Goal: Information Seeking & Learning: Learn about a topic

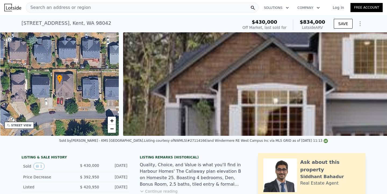
click at [113, 7] on div "Search an address or region" at bounding box center [142, 7] width 233 height 11
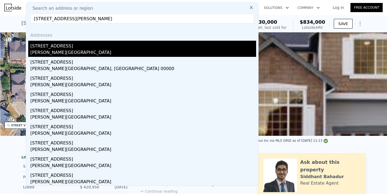
type input "[STREET_ADDRESS][PERSON_NAME]"
click at [95, 49] on div "[STREET_ADDRESS]" at bounding box center [143, 45] width 226 height 9
type input "2.75"
type input "1680"
type input "3100"
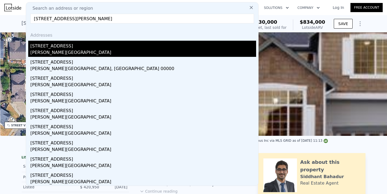
type input "4000"
type input "6440"
type input "$ 614,000"
type input "4"
type input "$ 282,329"
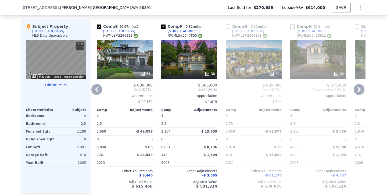
scroll to position [538, 0]
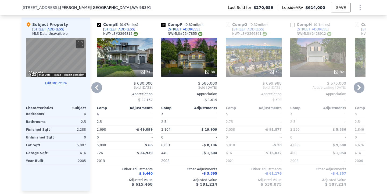
click at [361, 90] on icon at bounding box center [359, 87] width 11 height 11
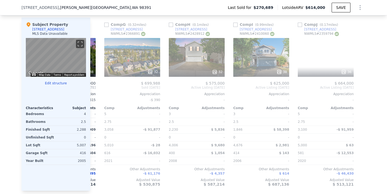
scroll to position [0, 383]
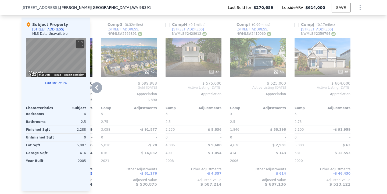
click at [206, 48] on div "32" at bounding box center [194, 57] width 56 height 39
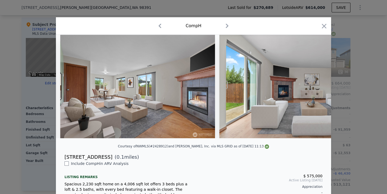
scroll to position [0, 376]
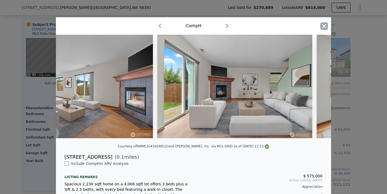
click at [323, 26] on icon "button" at bounding box center [325, 26] width 8 height 8
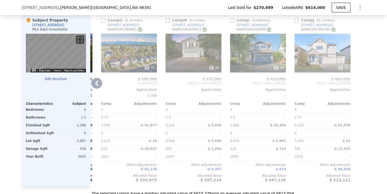
scroll to position [542, 0]
click at [99, 83] on icon at bounding box center [96, 82] width 11 height 11
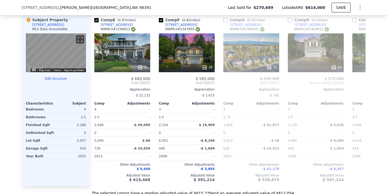
scroll to position [0, 254]
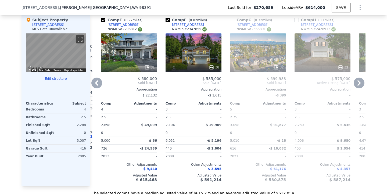
click at [99, 83] on icon at bounding box center [96, 82] width 11 height 11
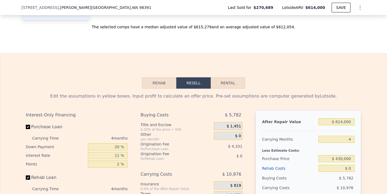
scroll to position [713, 0]
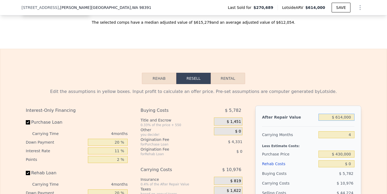
click at [350, 117] on input "$ 614,000" at bounding box center [337, 117] width 36 height 7
click at [352, 136] on input "4" at bounding box center [337, 134] width 36 height 7
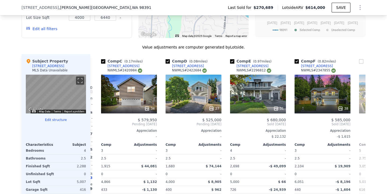
scroll to position [504, 0]
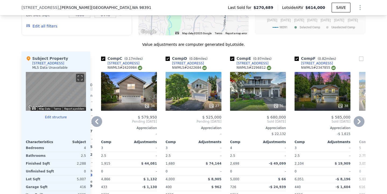
click at [96, 123] on icon at bounding box center [96, 121] width 11 height 11
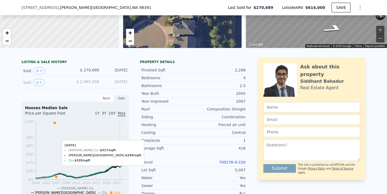
scroll to position [0, 0]
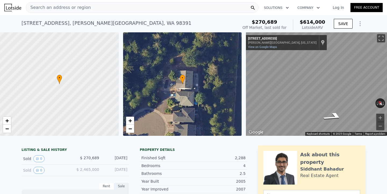
click at [98, 10] on div "Search an address or region" at bounding box center [142, 7] width 233 height 11
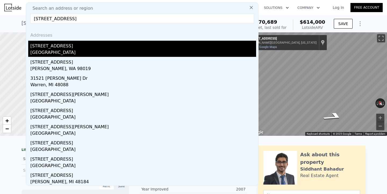
type input "[STREET_ADDRESS]"
click at [84, 51] on div "[GEOGRAPHIC_DATA]" at bounding box center [143, 53] width 226 height 8
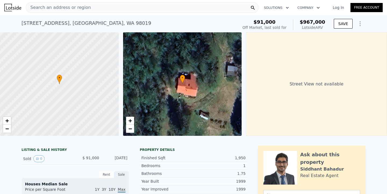
click at [142, 8] on div "Search an address or region" at bounding box center [142, 7] width 233 height 11
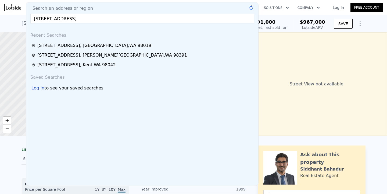
type input "[STREET_ADDRESS]"
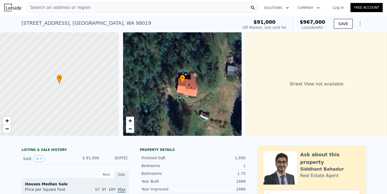
click at [270, 14] on nav "Search an address or region Solutions Company Open main menu Log In Free Account" at bounding box center [193, 7] width 387 height 15
click at [130, 129] on span "−" at bounding box center [129, 128] width 3 height 7
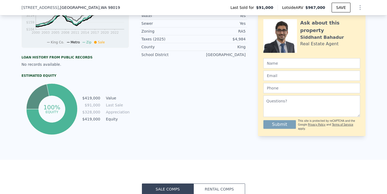
scroll to position [167, 0]
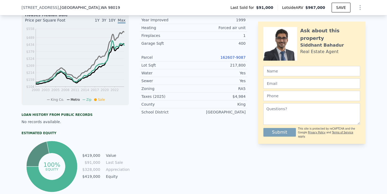
click at [233, 57] on link "162607-9087" at bounding box center [233, 57] width 25 height 4
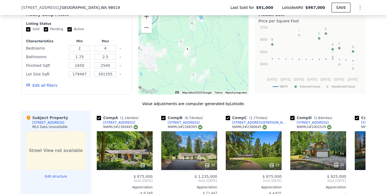
scroll to position [521, 0]
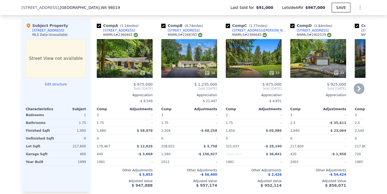
click at [361, 89] on icon at bounding box center [359, 88] width 11 height 11
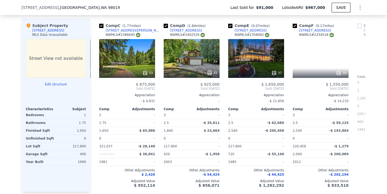
scroll to position [0, 129]
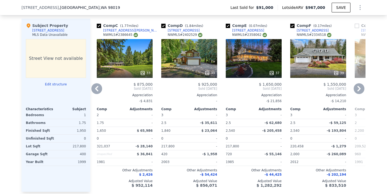
click at [361, 89] on icon at bounding box center [359, 88] width 11 height 11
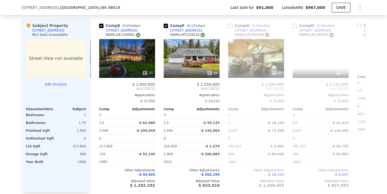
scroll to position [0, 258]
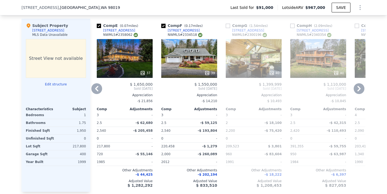
click at [361, 89] on icon at bounding box center [359, 88] width 11 height 11
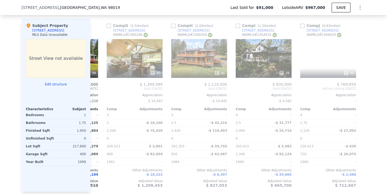
scroll to position [0, 383]
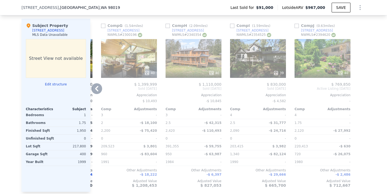
click at [98, 88] on icon at bounding box center [96, 88] width 11 height 11
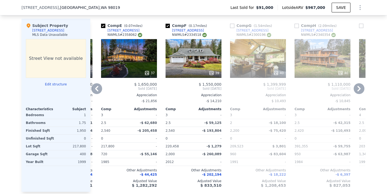
click at [98, 88] on icon at bounding box center [96, 88] width 11 height 11
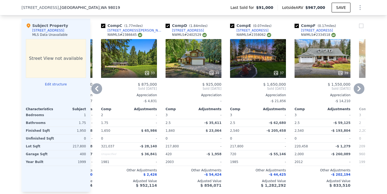
click at [98, 88] on icon at bounding box center [96, 88] width 11 height 11
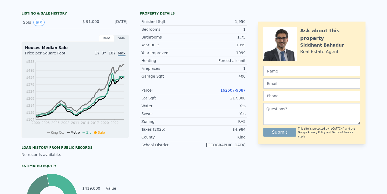
scroll to position [2, 0]
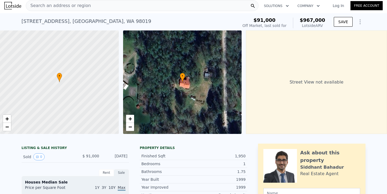
click at [1, 132] on div at bounding box center [59, 82] width 143 height 124
click at [3, 128] on link "−" at bounding box center [7, 127] width 8 height 8
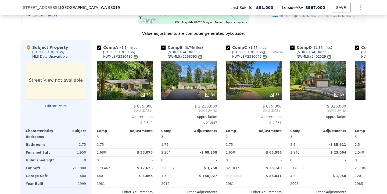
scroll to position [499, 0]
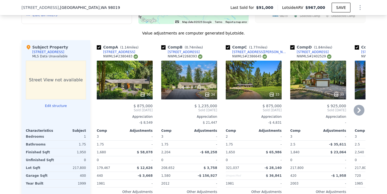
click at [362, 109] on icon at bounding box center [359, 110] width 11 height 11
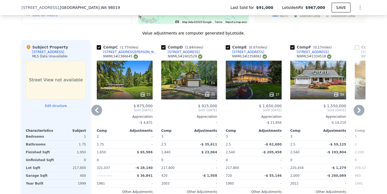
click at [362, 109] on icon at bounding box center [359, 110] width 11 height 11
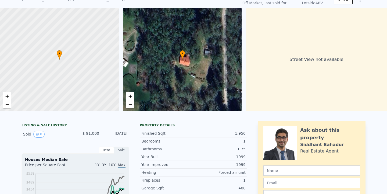
scroll to position [0, 0]
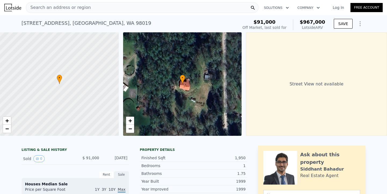
click at [101, 11] on div "Search an address or region" at bounding box center [142, 7] width 233 height 11
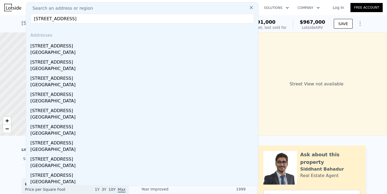
type input "[STREET_ADDRESS]"
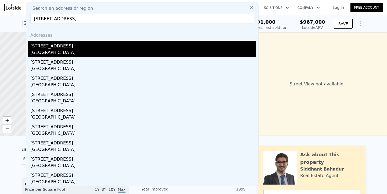
click at [73, 49] on div "[STREET_ADDRESS]" at bounding box center [143, 45] width 226 height 9
